Goal: Navigation & Orientation: Find specific page/section

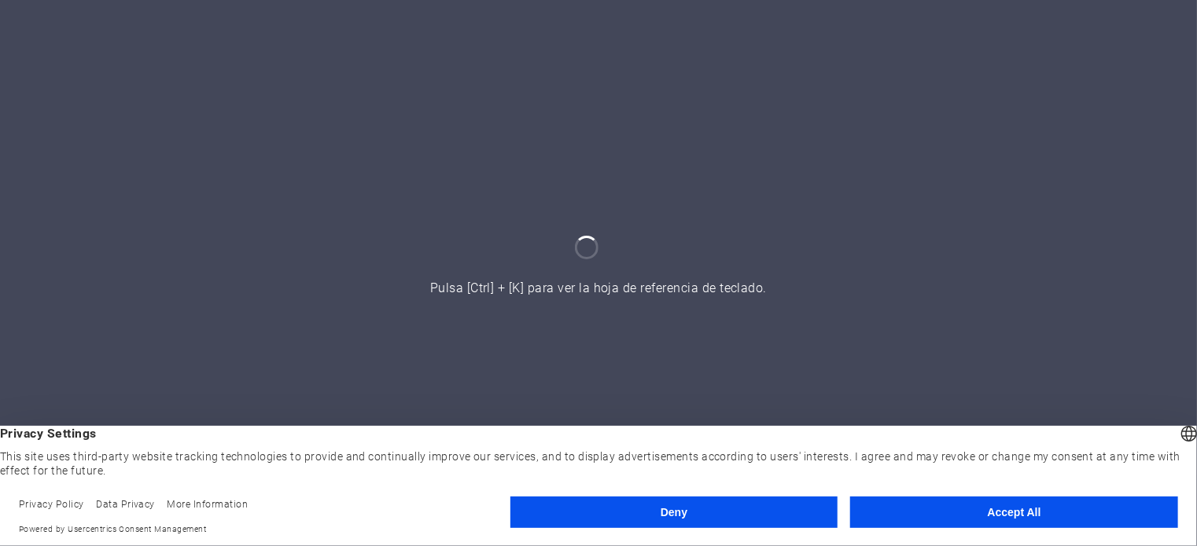
click at [970, 509] on button "Accept All" at bounding box center [1014, 512] width 328 height 31
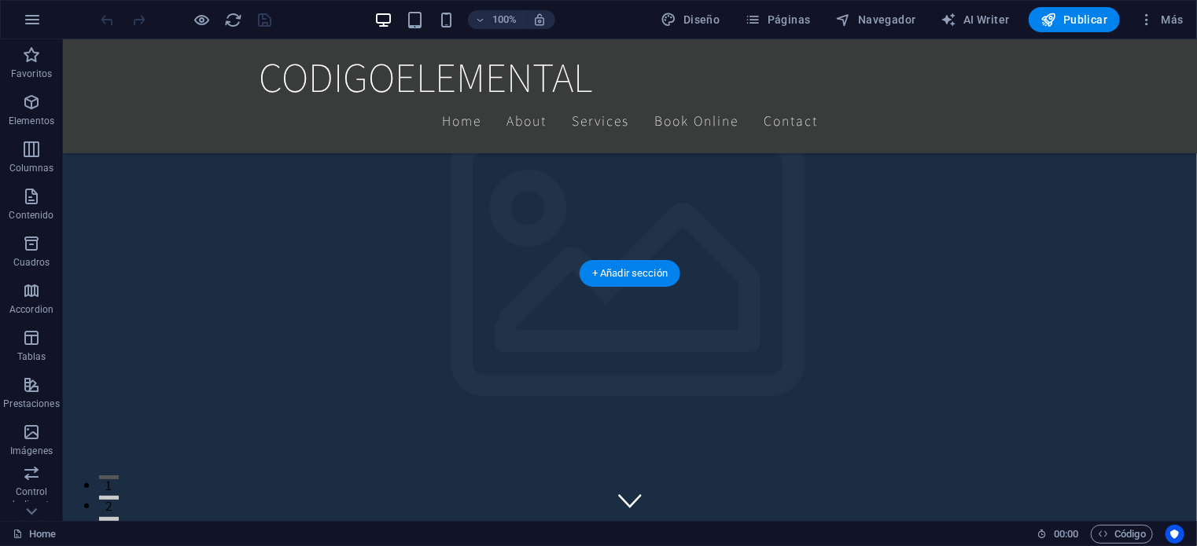
scroll to position [1101, 0]
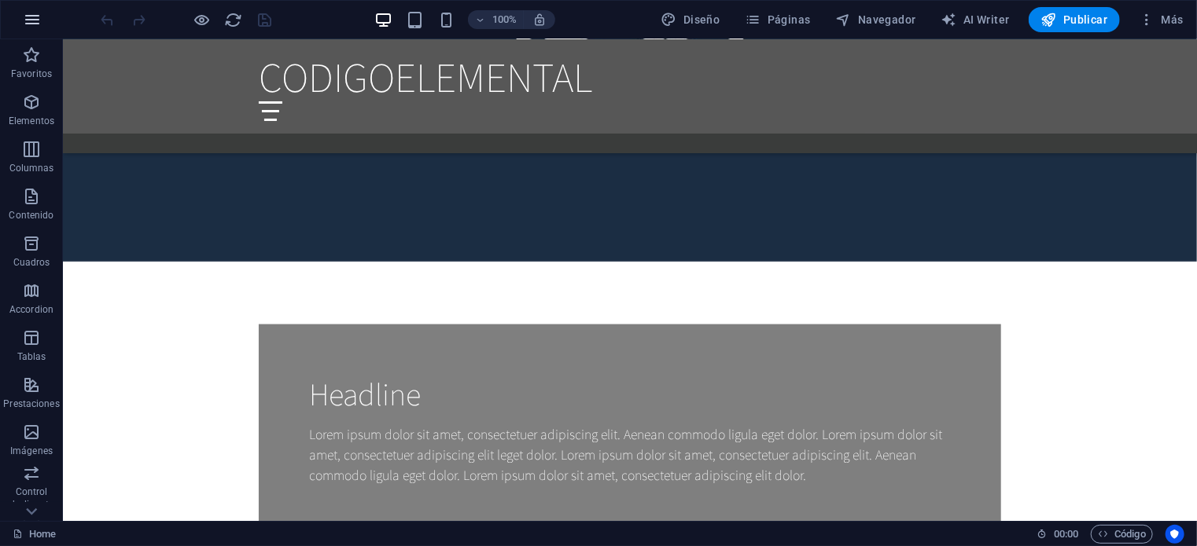
click at [31, 10] on icon "button" at bounding box center [32, 19] width 19 height 19
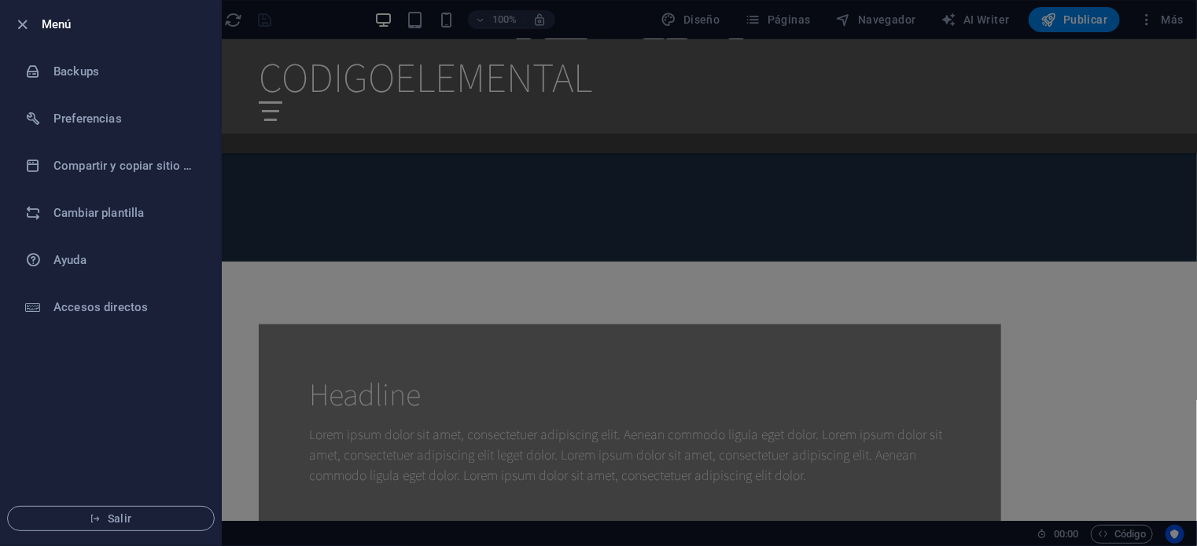
click at [867, 233] on div at bounding box center [598, 273] width 1197 height 546
